Goal: Transaction & Acquisition: Purchase product/service

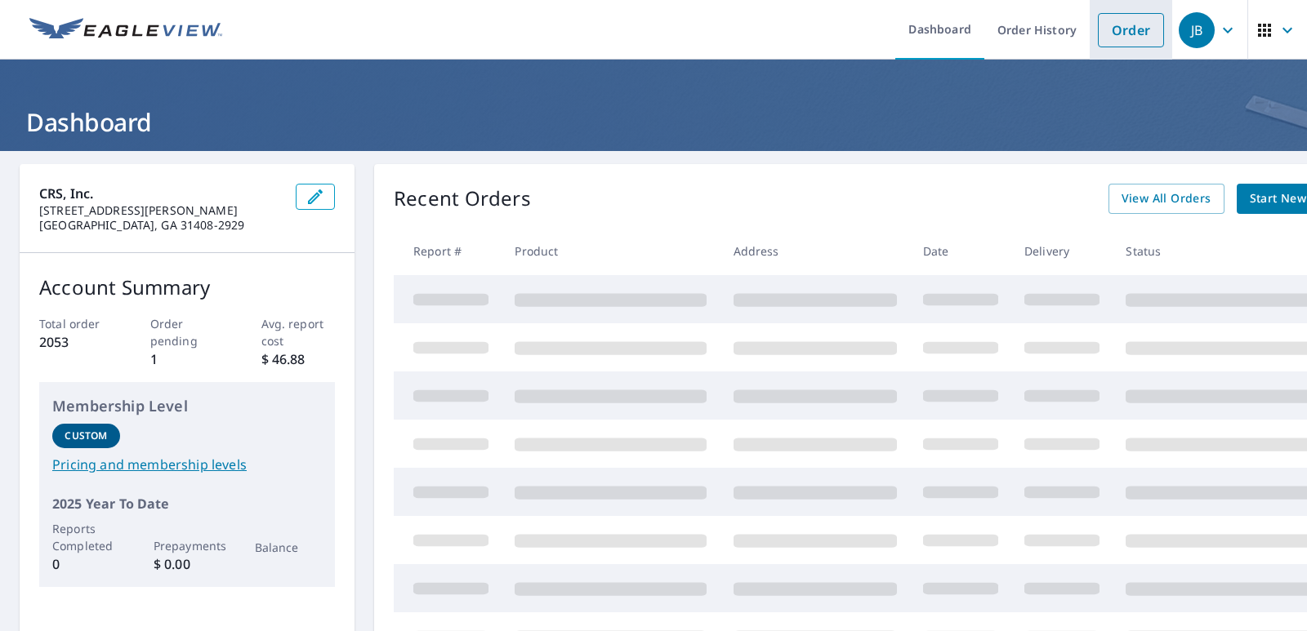
click at [1098, 32] on link "Order" at bounding box center [1131, 30] width 66 height 34
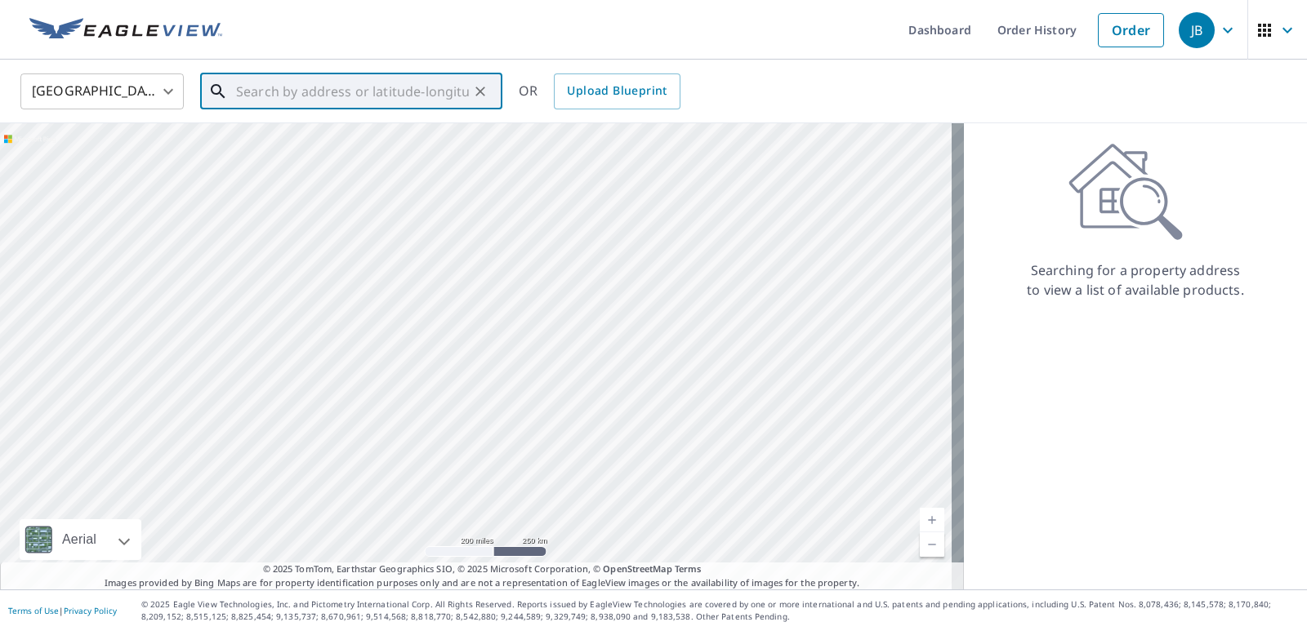
click at [307, 91] on input "text" at bounding box center [352, 92] width 233 height 46
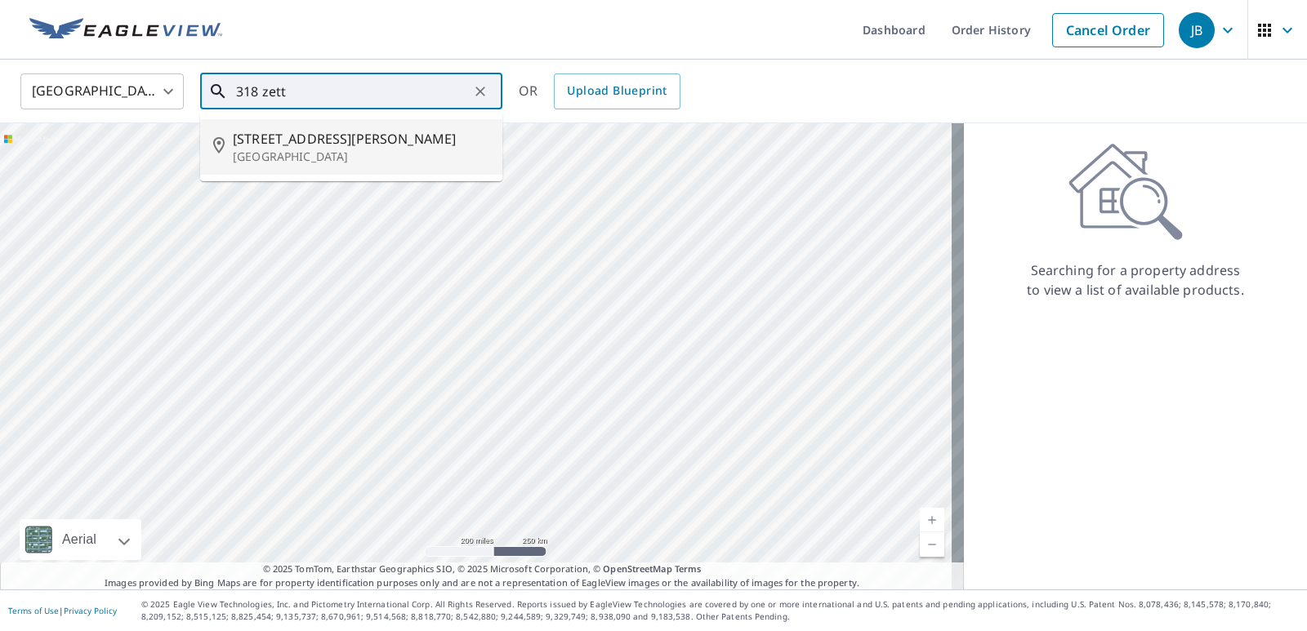
click at [284, 144] on span "[STREET_ADDRESS][PERSON_NAME]" at bounding box center [361, 139] width 256 height 20
type input "[STREET_ADDRESS][PERSON_NAME]"
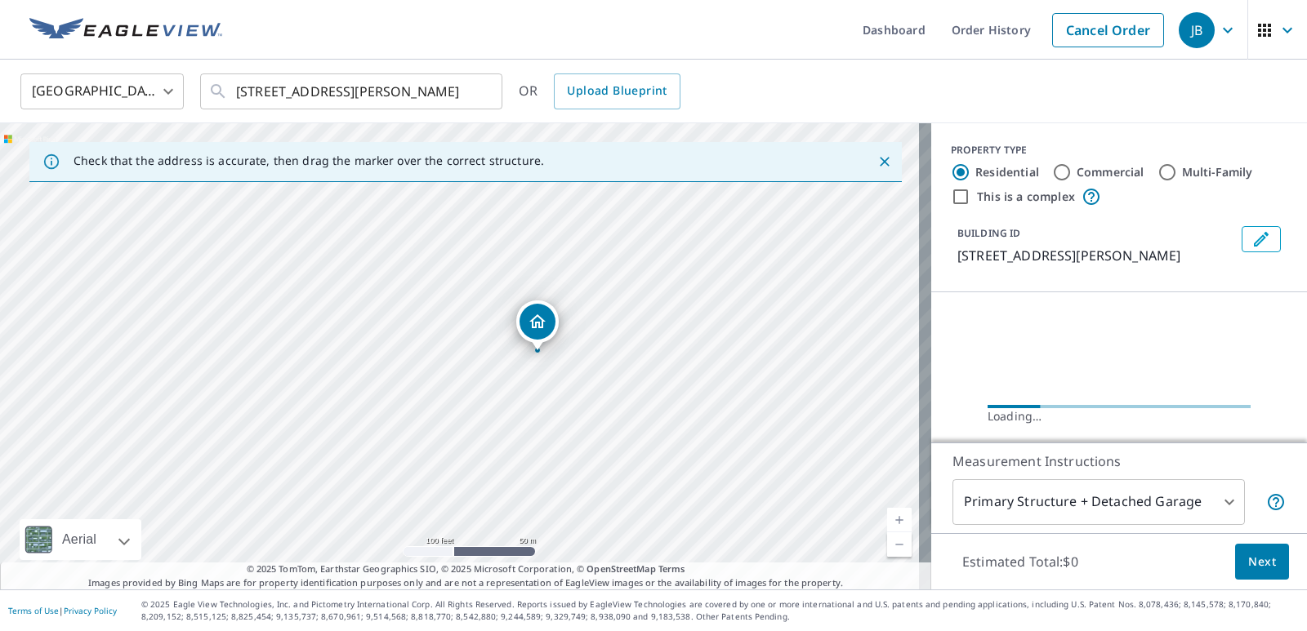
drag, startPoint x: 495, startPoint y: 350, endPoint x: 613, endPoint y: 329, distance: 119.5
click at [613, 329] on div "[STREET_ADDRESS][PERSON_NAME]" at bounding box center [465, 356] width 931 height 466
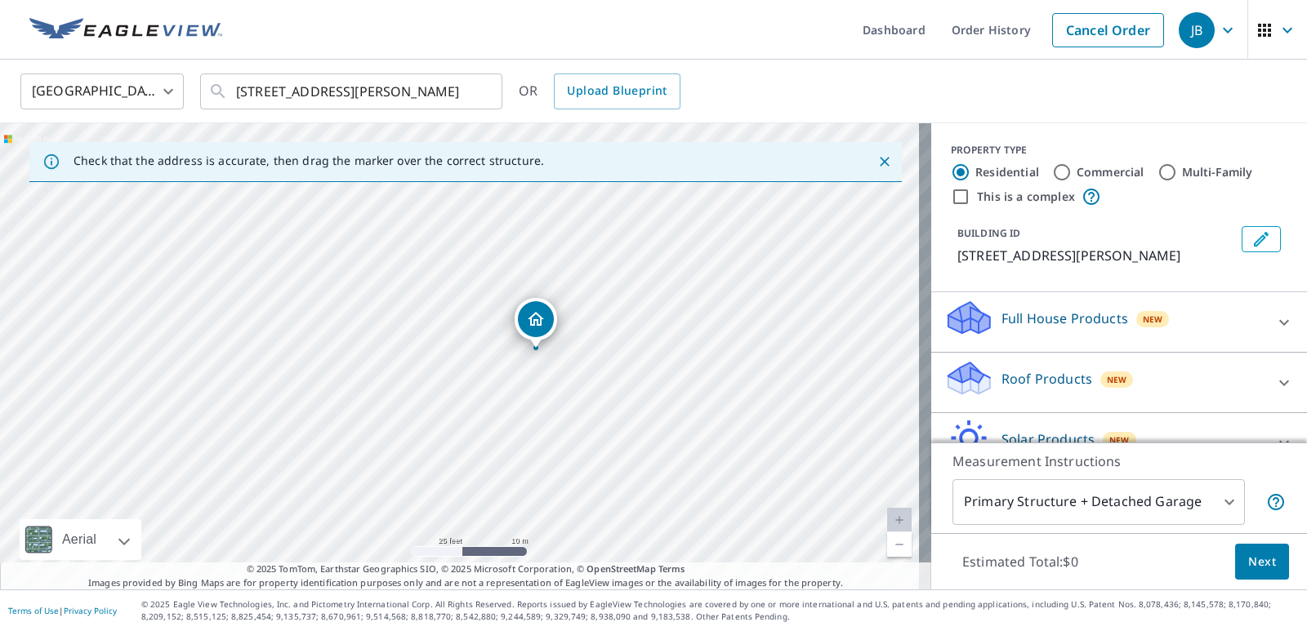
drag, startPoint x: 568, startPoint y: 381, endPoint x: 695, endPoint y: 404, distance: 128.7
click at [695, 404] on div "[STREET_ADDRESS][PERSON_NAME]" at bounding box center [465, 356] width 931 height 466
click at [1001, 375] on p "Roof Products" at bounding box center [1046, 379] width 91 height 20
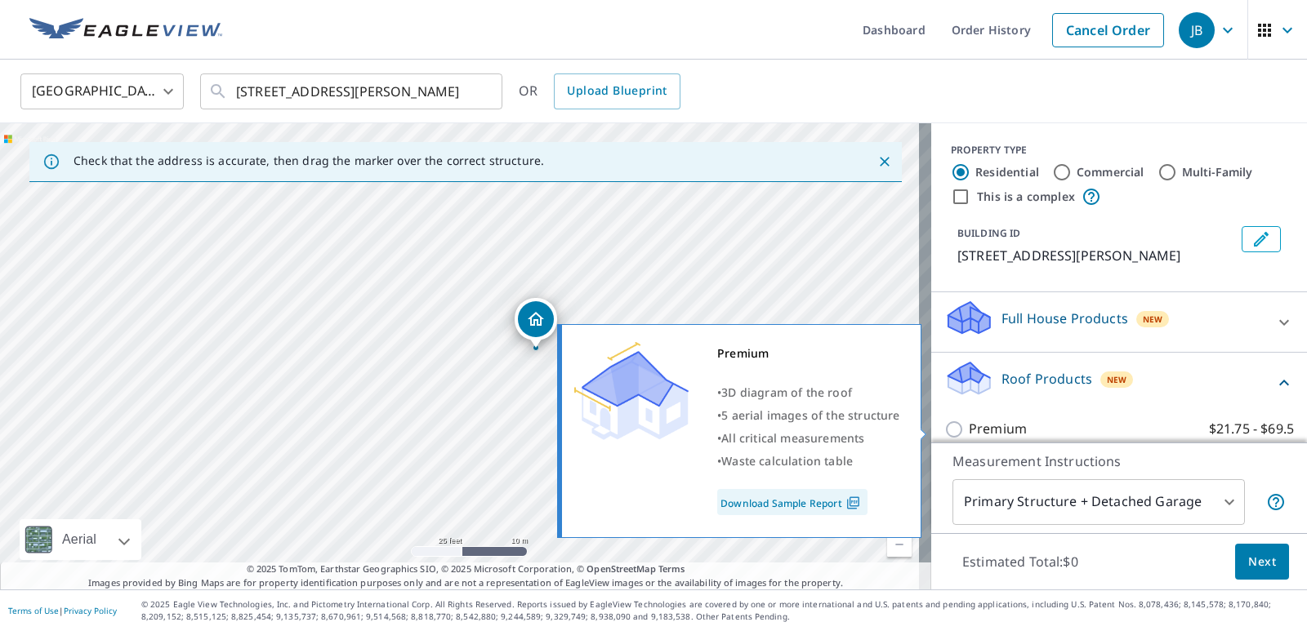
click at [944, 425] on input "Premium $21.75 - $69.5" at bounding box center [956, 430] width 25 height 20
checkbox input "true"
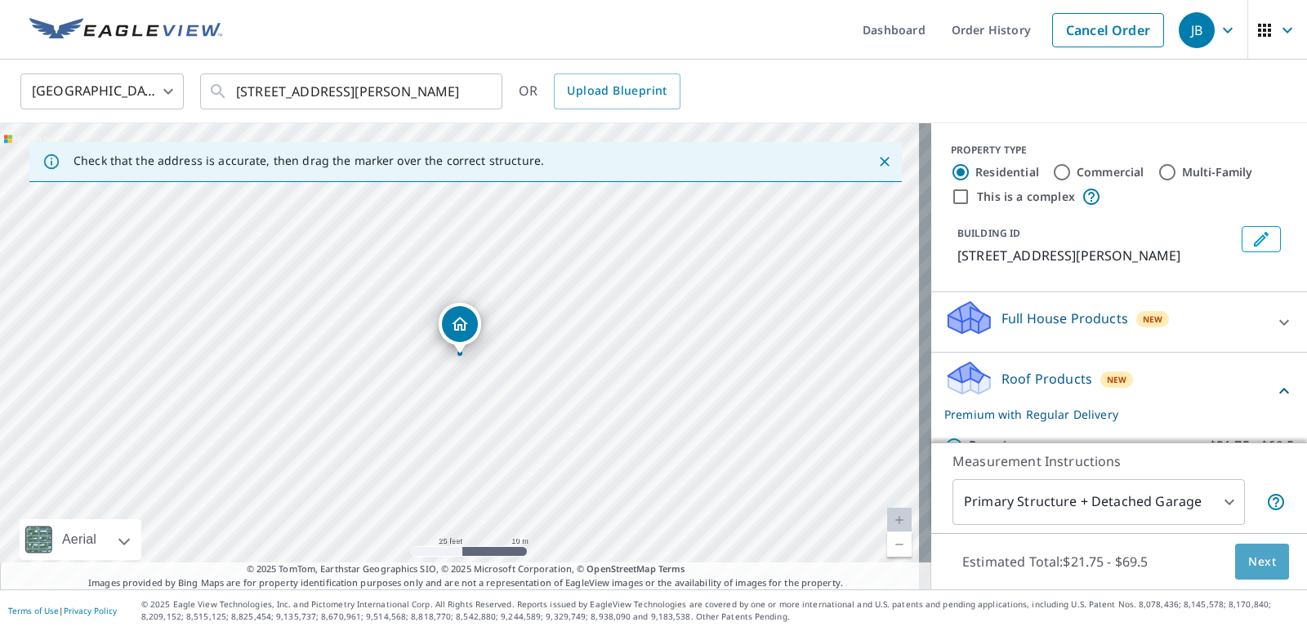
click at [1248, 562] on span "Next" at bounding box center [1262, 562] width 28 height 20
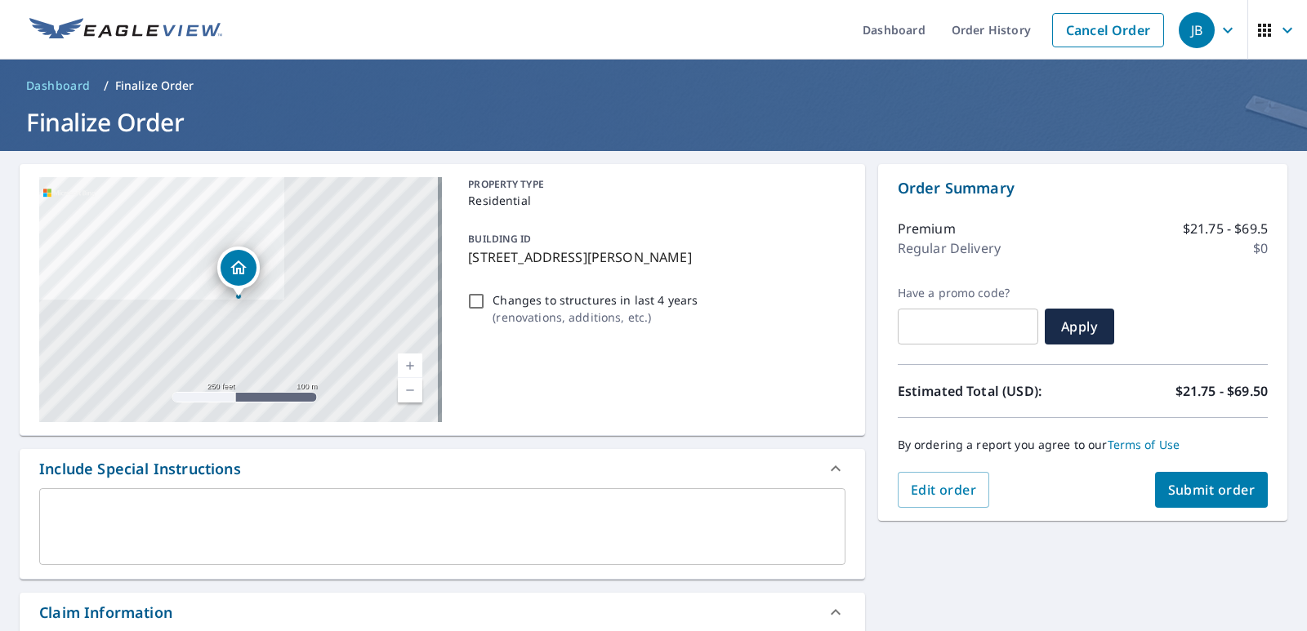
scroll to position [82, 0]
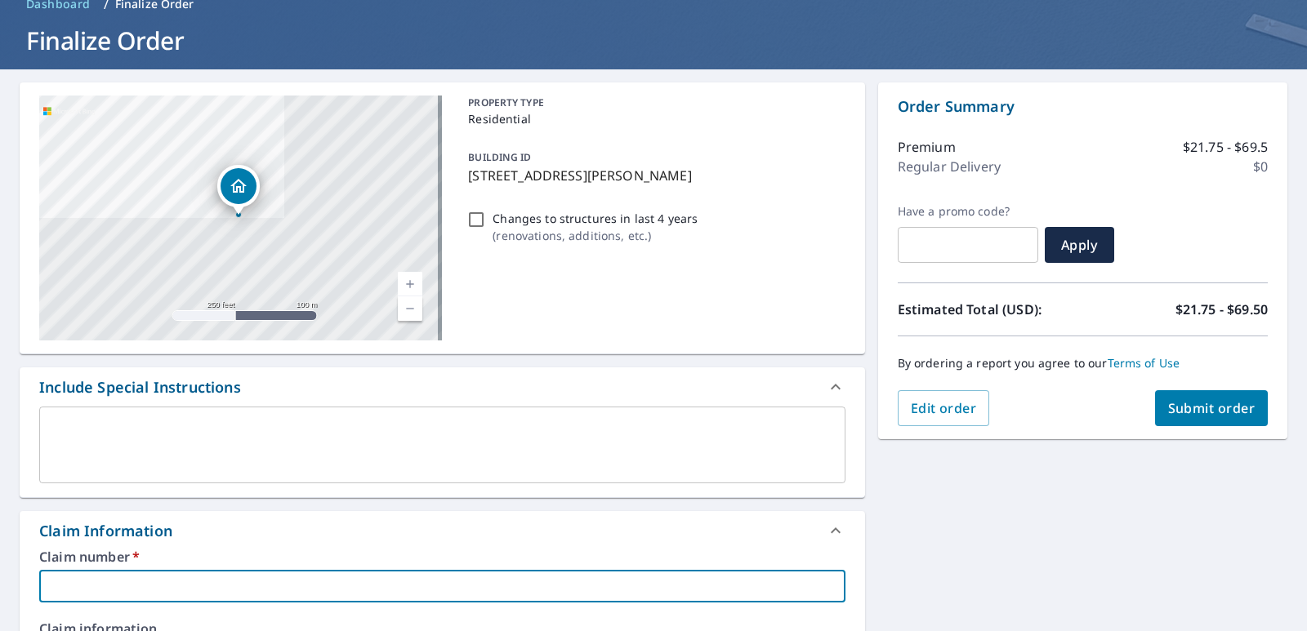
click at [113, 578] on input "text" at bounding box center [442, 586] width 806 height 33
type input "r"
checkbox input "true"
type input "ro"
checkbox input "true"
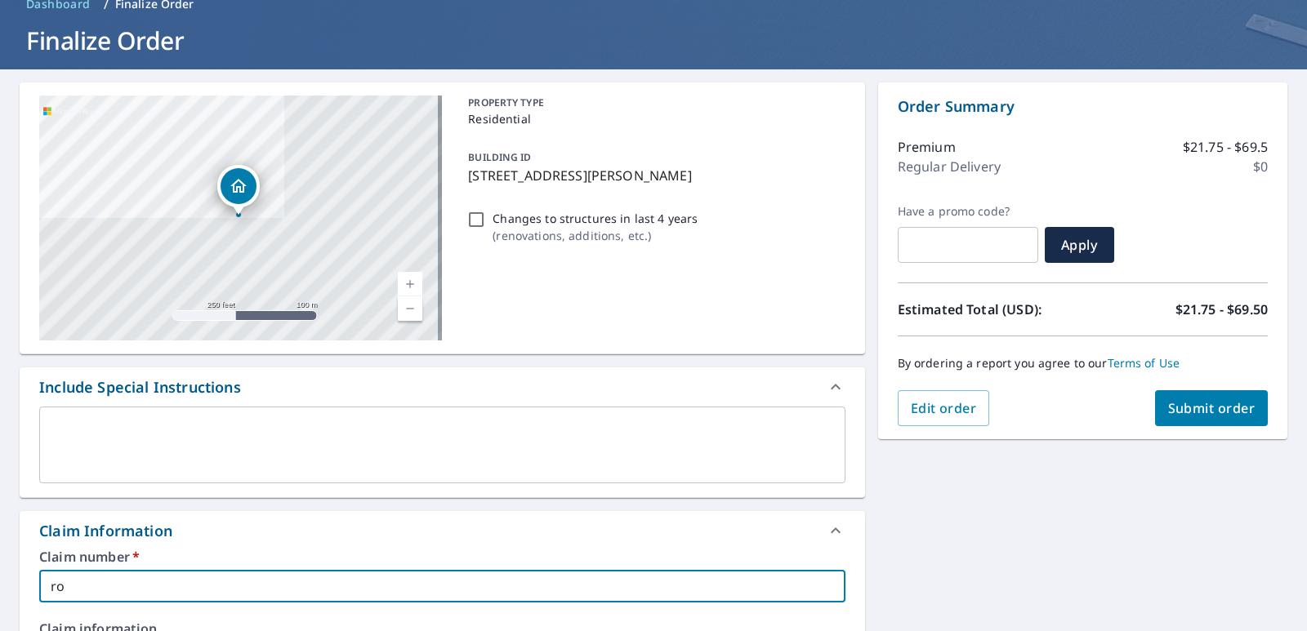
type input "rob"
checkbox input "true"
type input "rob"
click at [1218, 399] on button "Submit order" at bounding box center [1212, 408] width 114 height 36
checkbox input "true"
